Goal: Navigation & Orientation: Find specific page/section

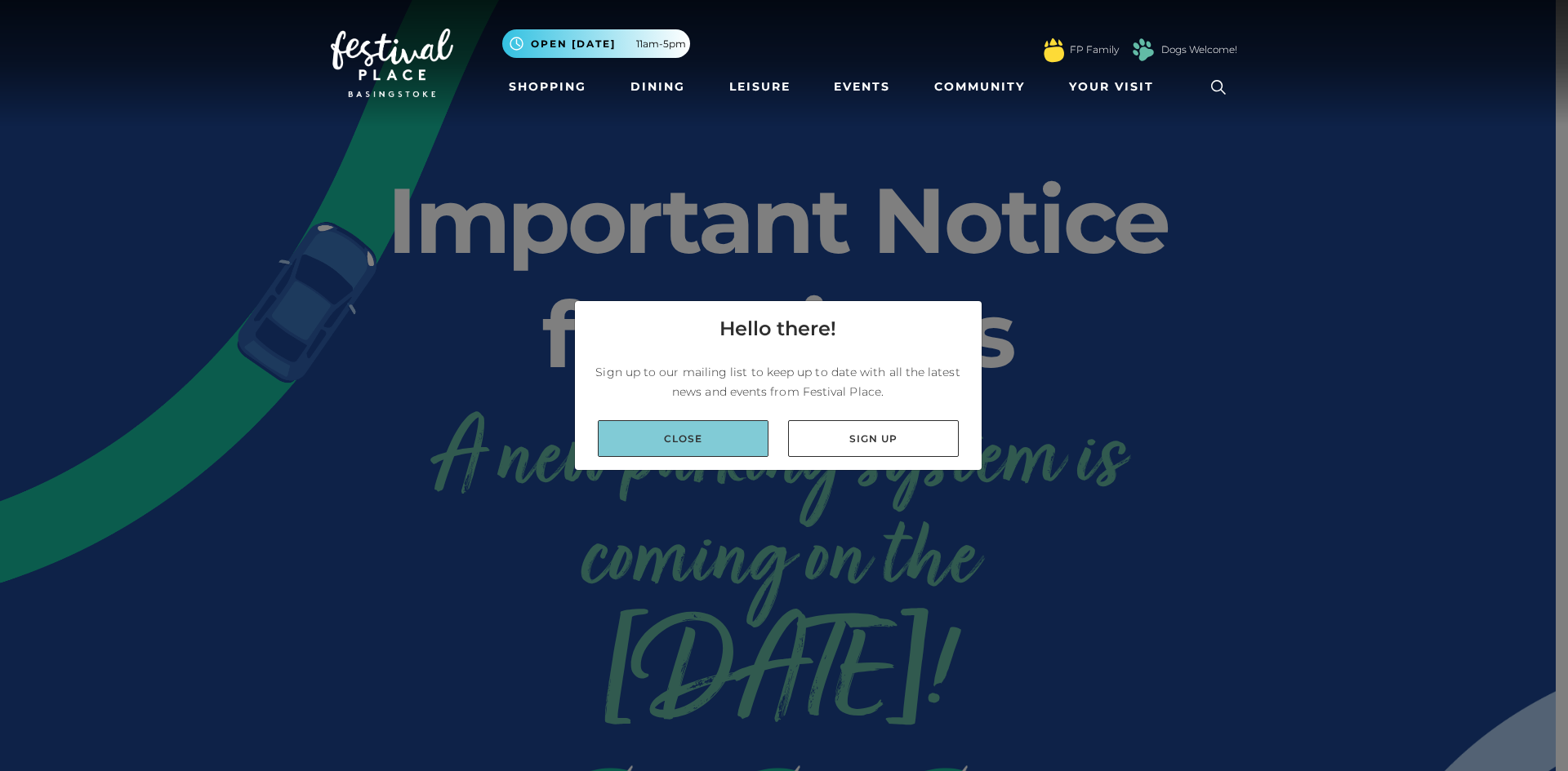
click at [726, 429] on link "Close" at bounding box center [683, 438] width 170 height 36
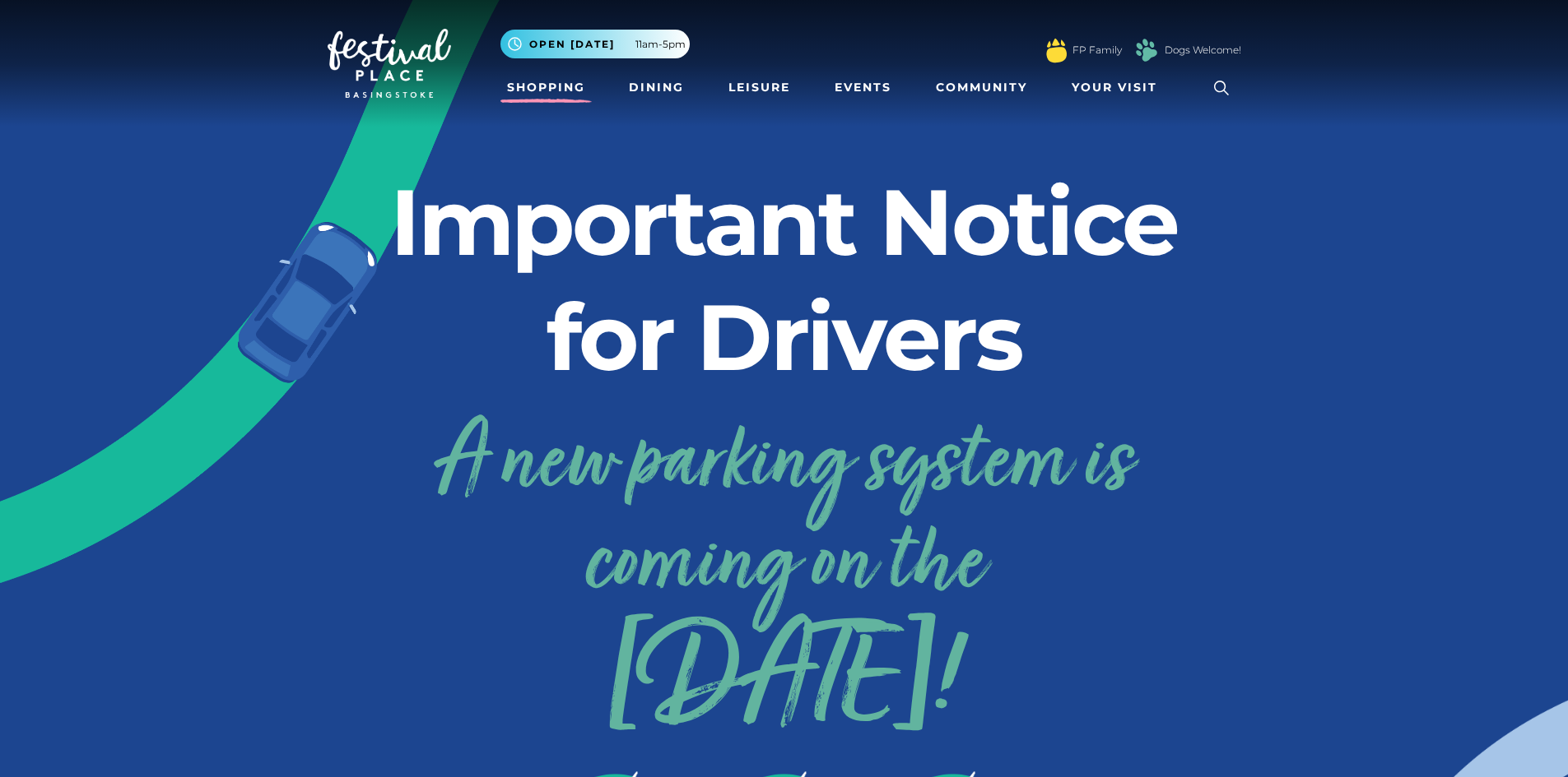
click at [566, 88] on link "Shopping" at bounding box center [546, 88] width 91 height 30
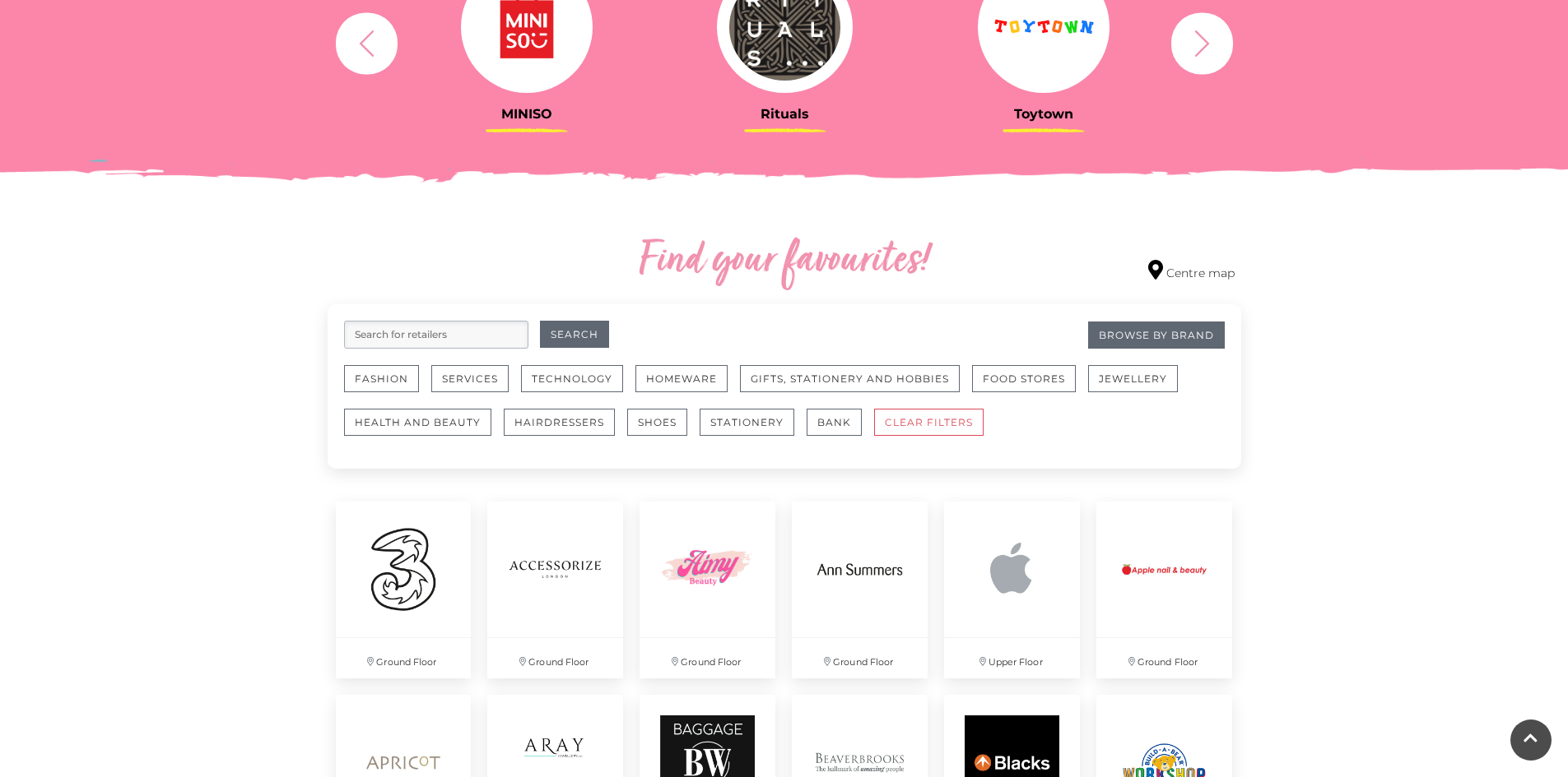
scroll to position [905, 0]
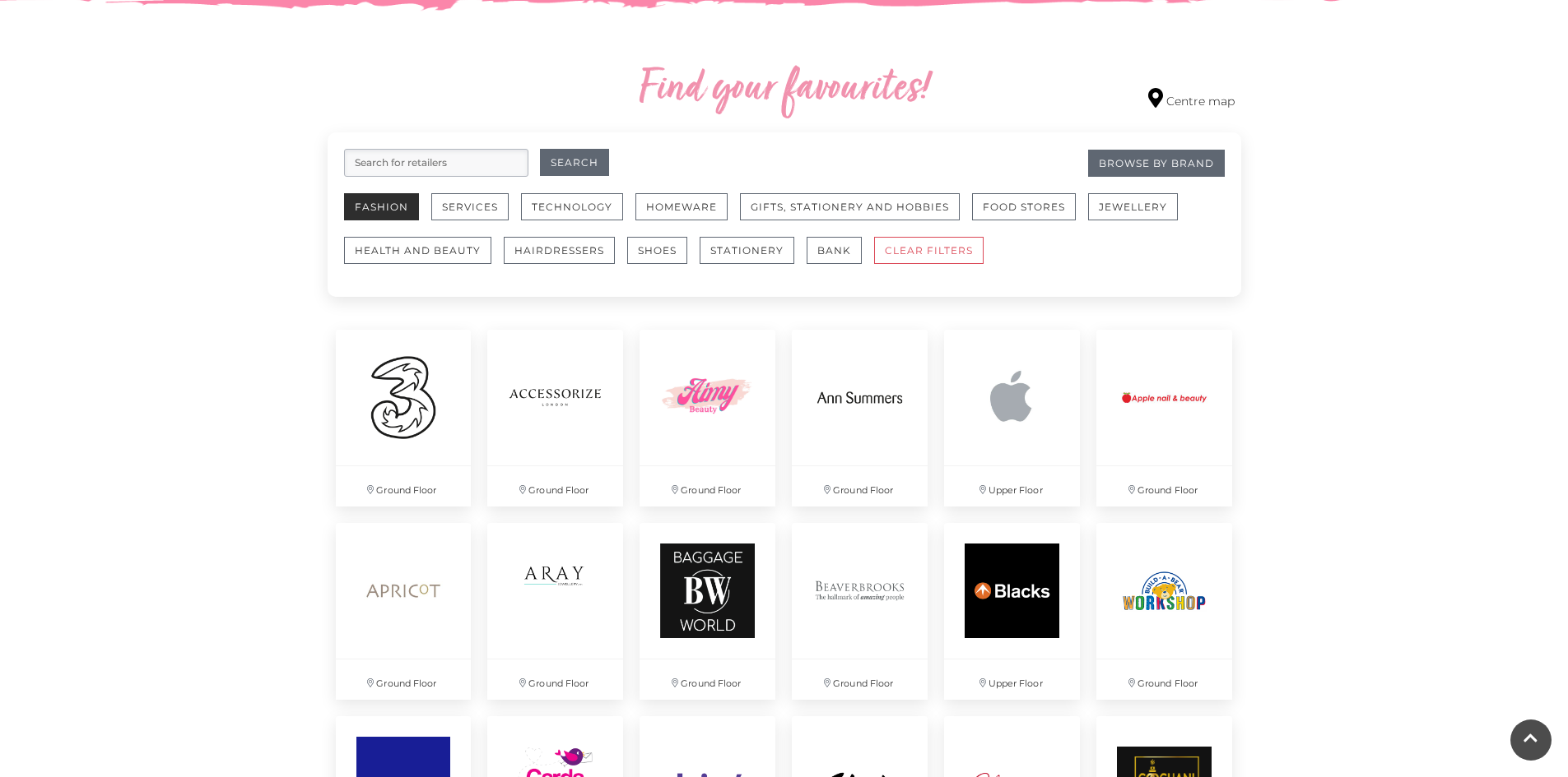
click at [393, 210] on button "Fashion" at bounding box center [382, 207] width 75 height 27
